Goal: Book appointment/travel/reservation

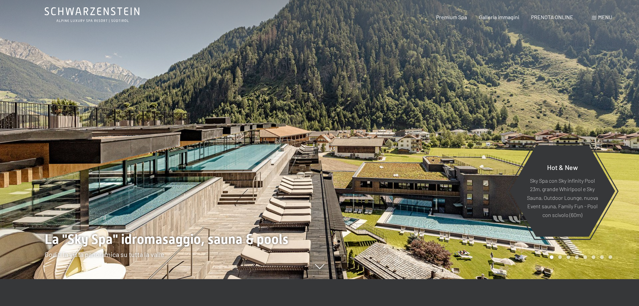
scroll to position [34, 0]
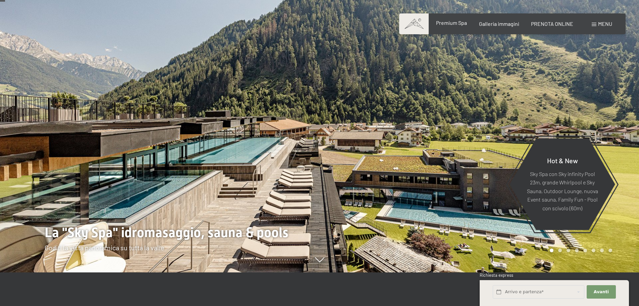
click at [451, 25] on span "Premium Spa" at bounding box center [451, 22] width 31 height 6
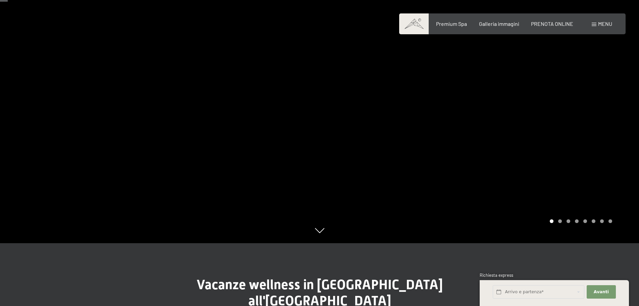
scroll to position [67, 0]
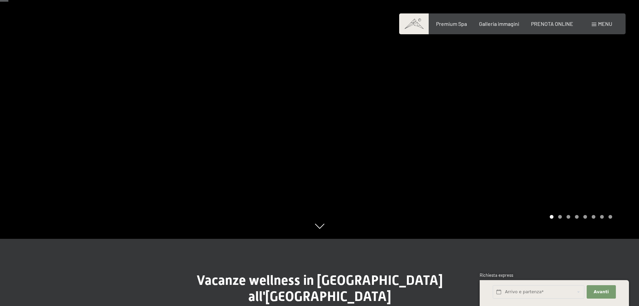
click at [559, 217] on div "Carousel Pagination" at bounding box center [579, 217] width 65 height 4
click at [481, 101] on div at bounding box center [480, 86] width 320 height 306
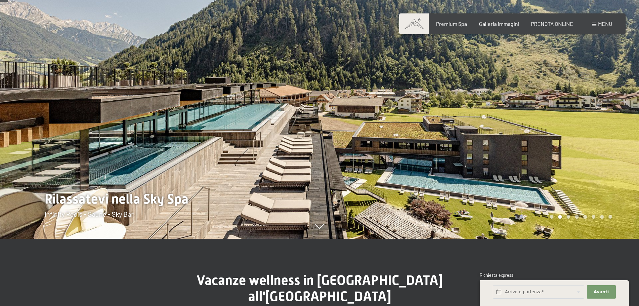
click at [493, 106] on div at bounding box center [480, 86] width 320 height 306
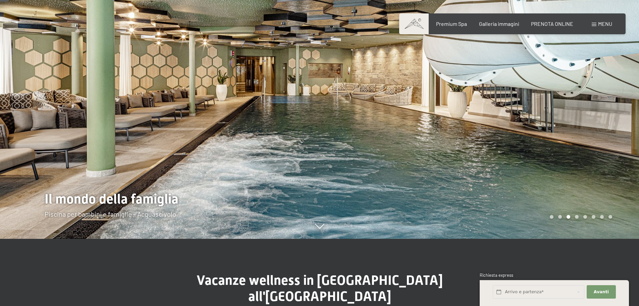
click at [493, 106] on div at bounding box center [480, 86] width 320 height 306
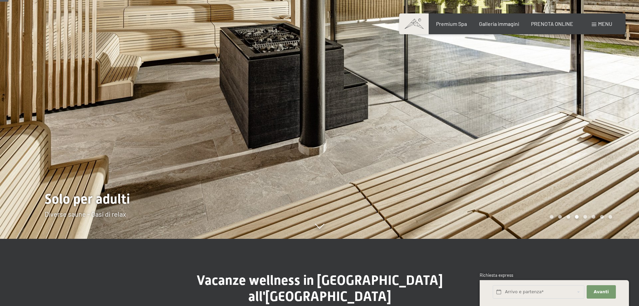
click at [493, 106] on div at bounding box center [480, 86] width 320 height 306
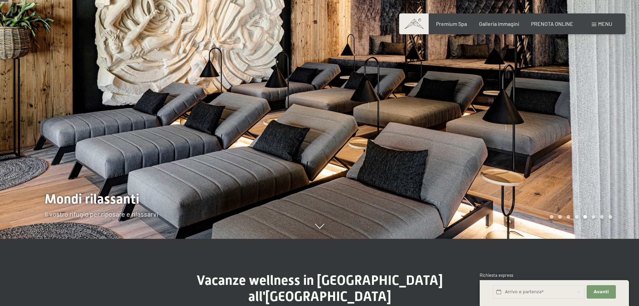
click at [493, 106] on div at bounding box center [480, 86] width 320 height 306
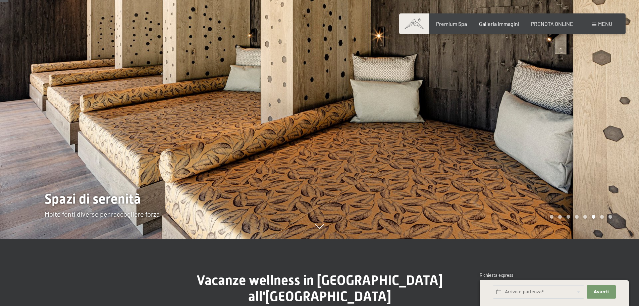
click at [493, 106] on div at bounding box center [480, 86] width 320 height 306
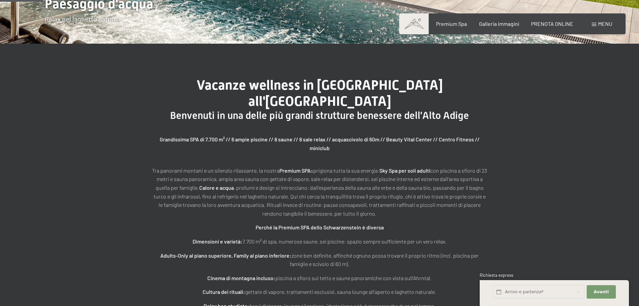
scroll to position [235, 0]
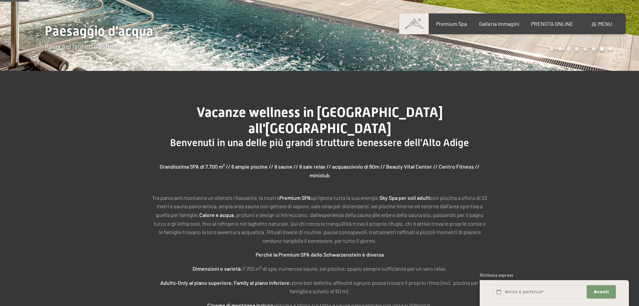
click at [550, 28] on div "Prenotazione Richiesta Premium Spa Galleria immagini PRENOTA ONLINE Menu DE IT …" at bounding box center [513, 23] width 200 height 7
click at [555, 28] on div "Premium Spa Galleria immagini PRENOTA ONLINE" at bounding box center [499, 23] width 172 height 7
click at [557, 21] on span "PRENOTA ONLINE" at bounding box center [552, 22] width 42 height 6
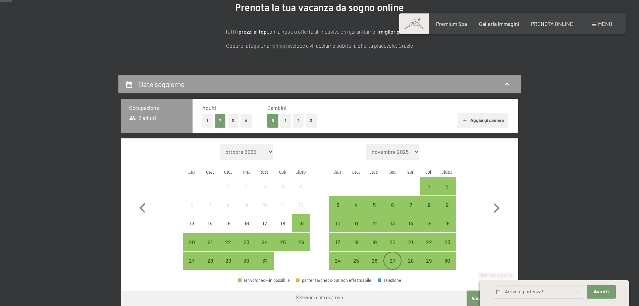
scroll to position [101, 0]
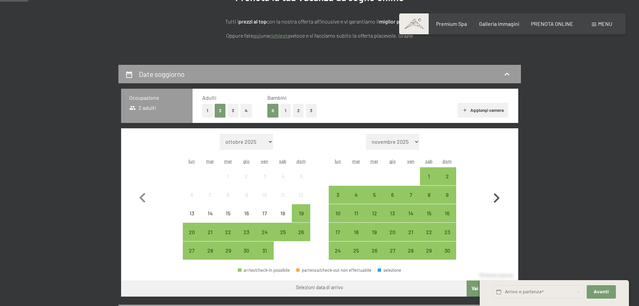
click at [496, 197] on icon "button" at bounding box center [496, 197] width 19 height 19
select select "2025-11-01"
select select "2025-12-01"
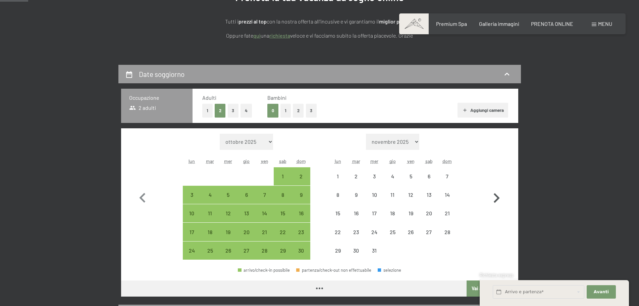
click at [496, 197] on icon "button" at bounding box center [496, 197] width 19 height 19
select select "2025-12-01"
select select "2026-01-01"
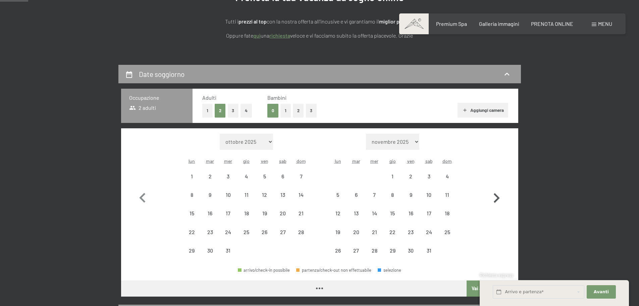
select select "2025-12-01"
select select "2026-01-01"
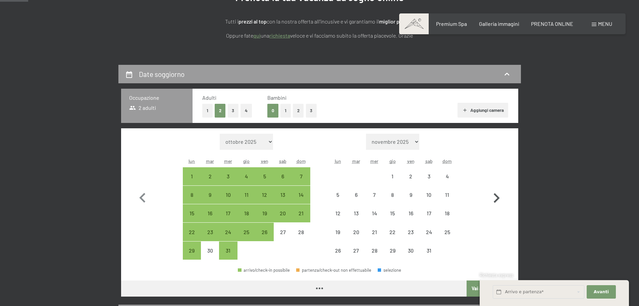
select select "2025-12-01"
select select "2026-01-01"
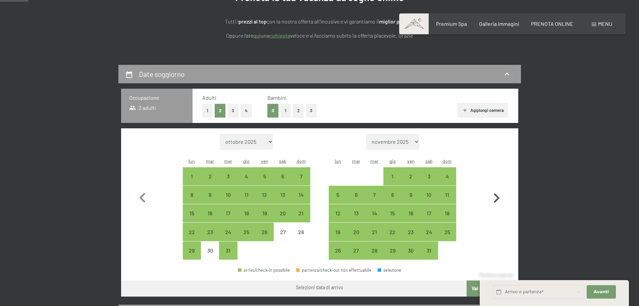
click at [496, 197] on icon "button" at bounding box center [496, 197] width 19 height 19
select select "2026-01-01"
select select "2026-02-01"
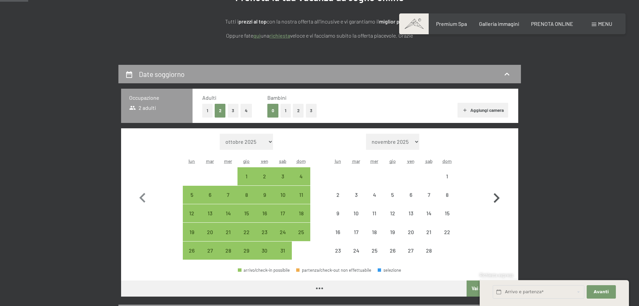
select select "2026-01-01"
select select "2026-02-01"
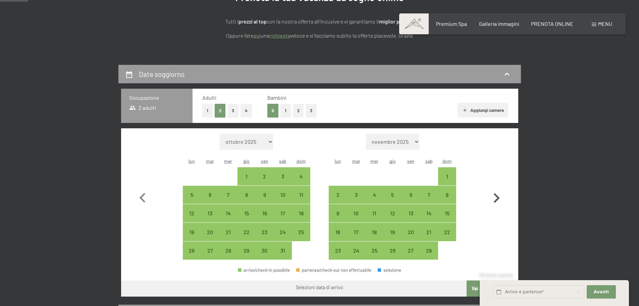
click at [497, 197] on icon "button" at bounding box center [497, 198] width 6 height 10
select select "2026-02-01"
select select "2026-03-01"
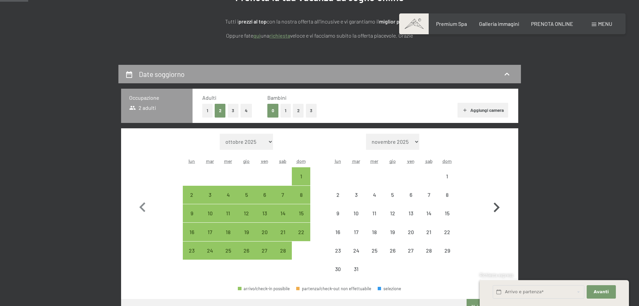
select select "2026-02-01"
select select "2026-03-01"
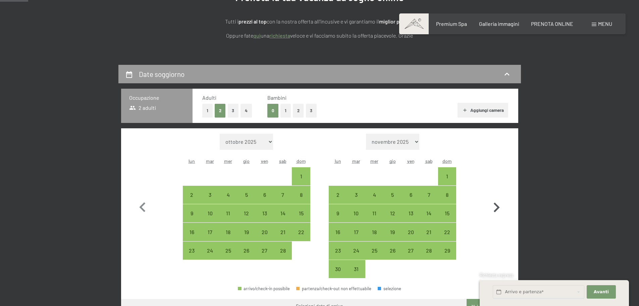
click at [498, 198] on icon "button" at bounding box center [496, 207] width 19 height 19
select select "2026-03-01"
select select "2026-04-01"
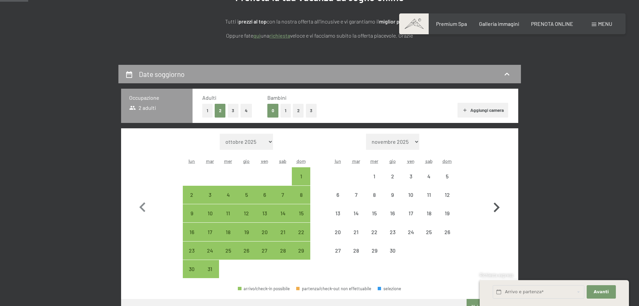
select select "2026-03-01"
select select "2026-04-01"
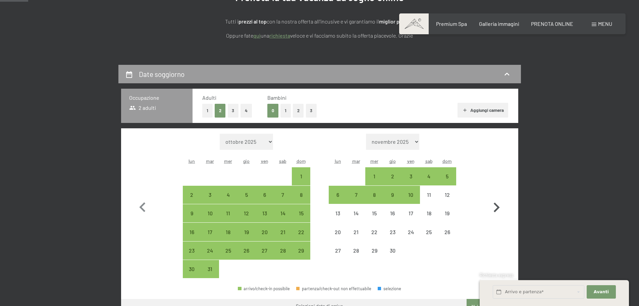
click at [498, 198] on icon "button" at bounding box center [496, 207] width 19 height 19
select select "2026-04-01"
select select "2026-05-01"
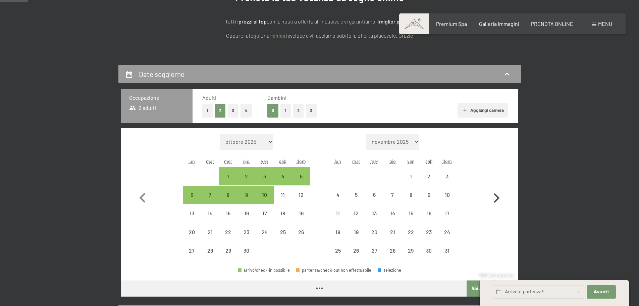
select select "2026-04-01"
select select "2026-05-01"
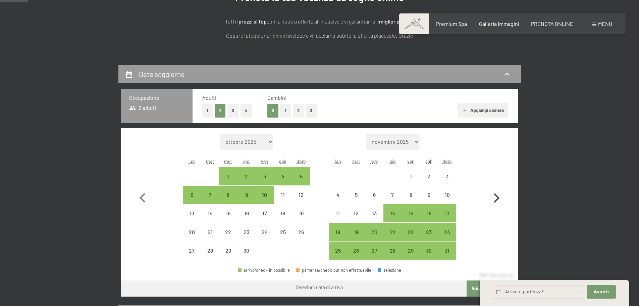
click at [498, 198] on icon "button" at bounding box center [497, 198] width 6 height 10
select select "2026-05-01"
select select "2026-06-01"
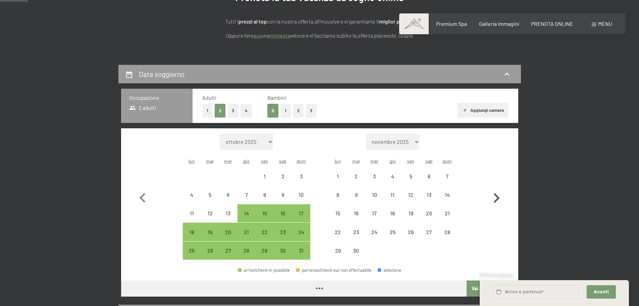
select select "2026-05-01"
select select "2026-06-01"
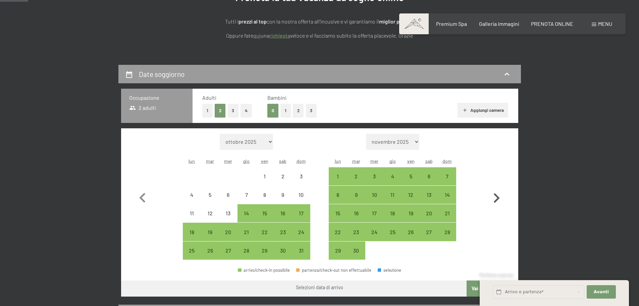
click at [498, 198] on icon "button" at bounding box center [497, 198] width 6 height 10
select select "2026-06-01"
select select "2026-07-01"
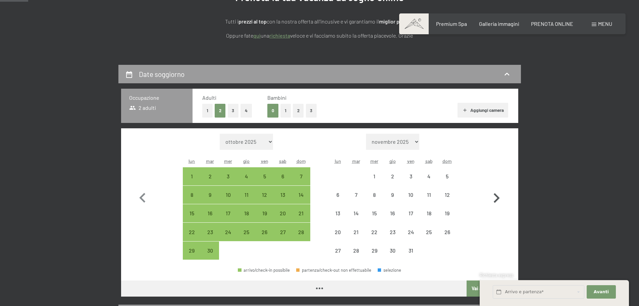
select select "2026-06-01"
select select "2026-07-01"
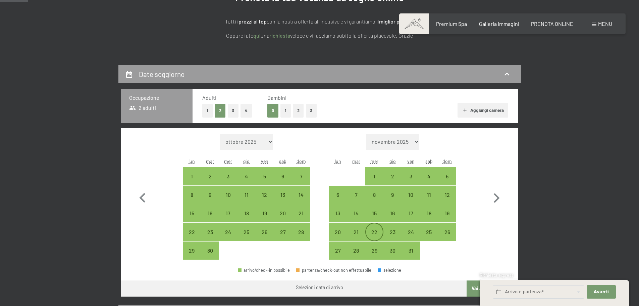
click at [379, 230] on div "22" at bounding box center [374, 237] width 17 height 17
select select "2026-06-01"
select select "2026-07-01"
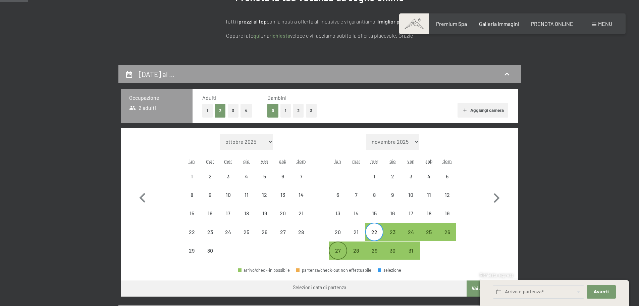
click at [337, 253] on div "27" at bounding box center [337, 256] width 17 height 17
select select "2026-06-01"
select select "2026-07-01"
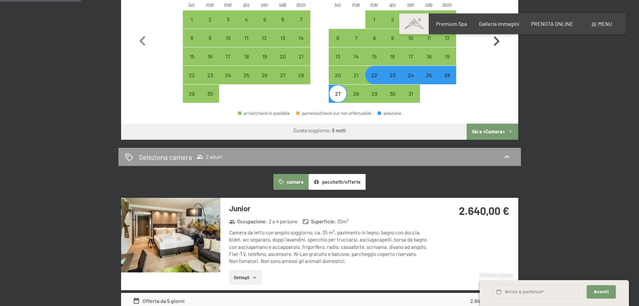
scroll to position [268, 0]
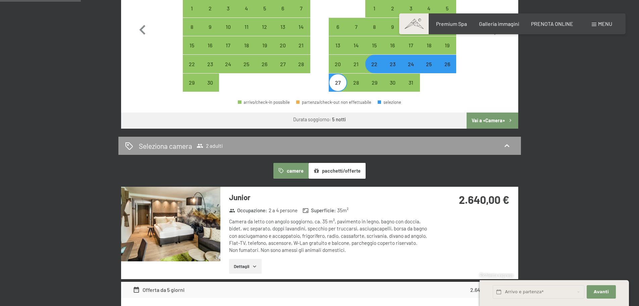
click at [336, 174] on button "pacchetti/offerte" at bounding box center [337, 170] width 57 height 15
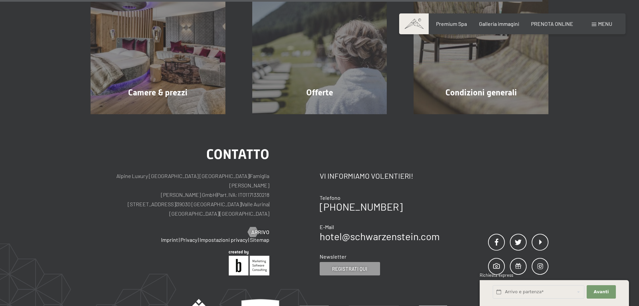
scroll to position [637, 0]
